Goal: Information Seeking & Learning: Learn about a topic

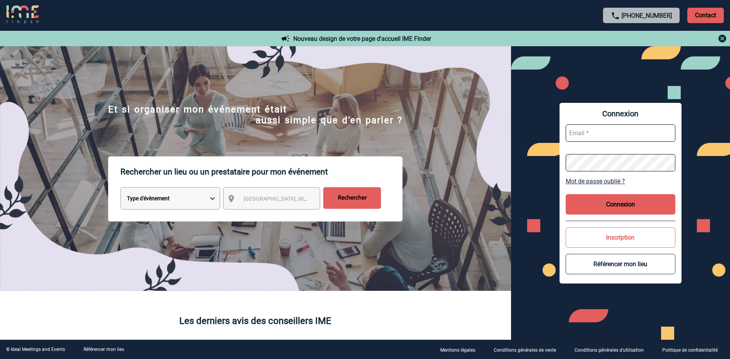
click at [583, 133] on input "text" at bounding box center [621, 132] width 110 height 17
type input "caalexan@bouyguestelecom.fr"
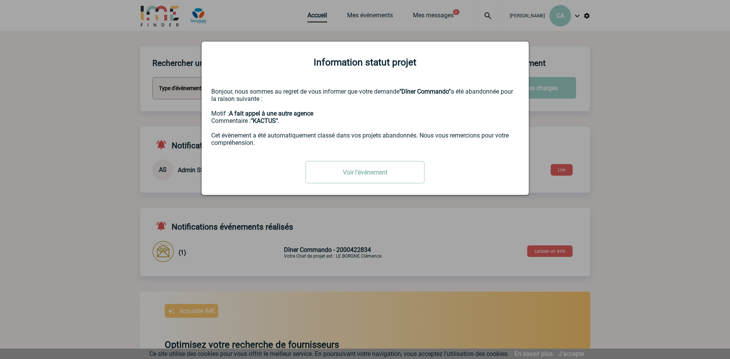
click at [396, 174] on link "Voir l'événement" at bounding box center [364, 172] width 119 height 22
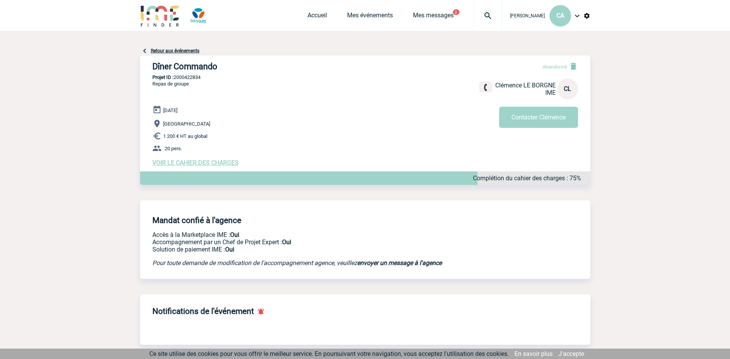
click at [624, 44] on body "Catherine ALEXANDRE-ALEXIS CA Accueil Mes événements 2" at bounding box center [365, 347] width 730 height 695
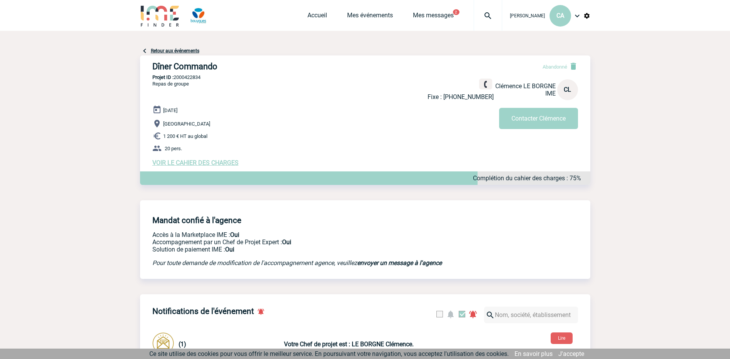
click at [162, 53] on link "Retour aux événements" at bounding box center [175, 50] width 48 height 5
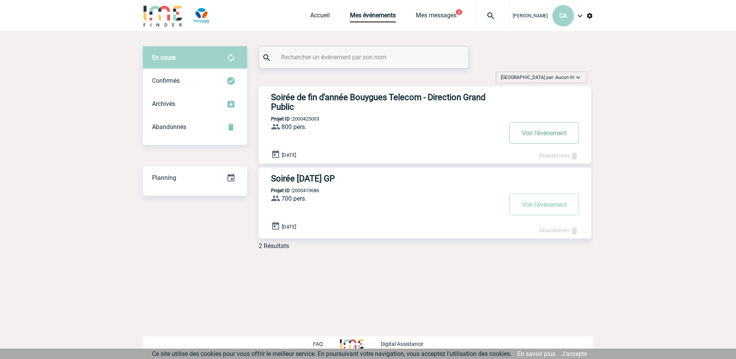
click at [522, 138] on button "Voir l'événement" at bounding box center [544, 133] width 70 height 22
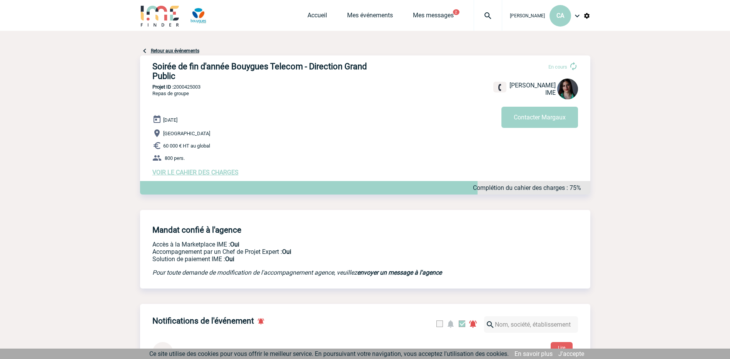
click at [163, 15] on img at bounding box center [160, 16] width 40 height 22
